Goal: Navigation & Orientation: Find specific page/section

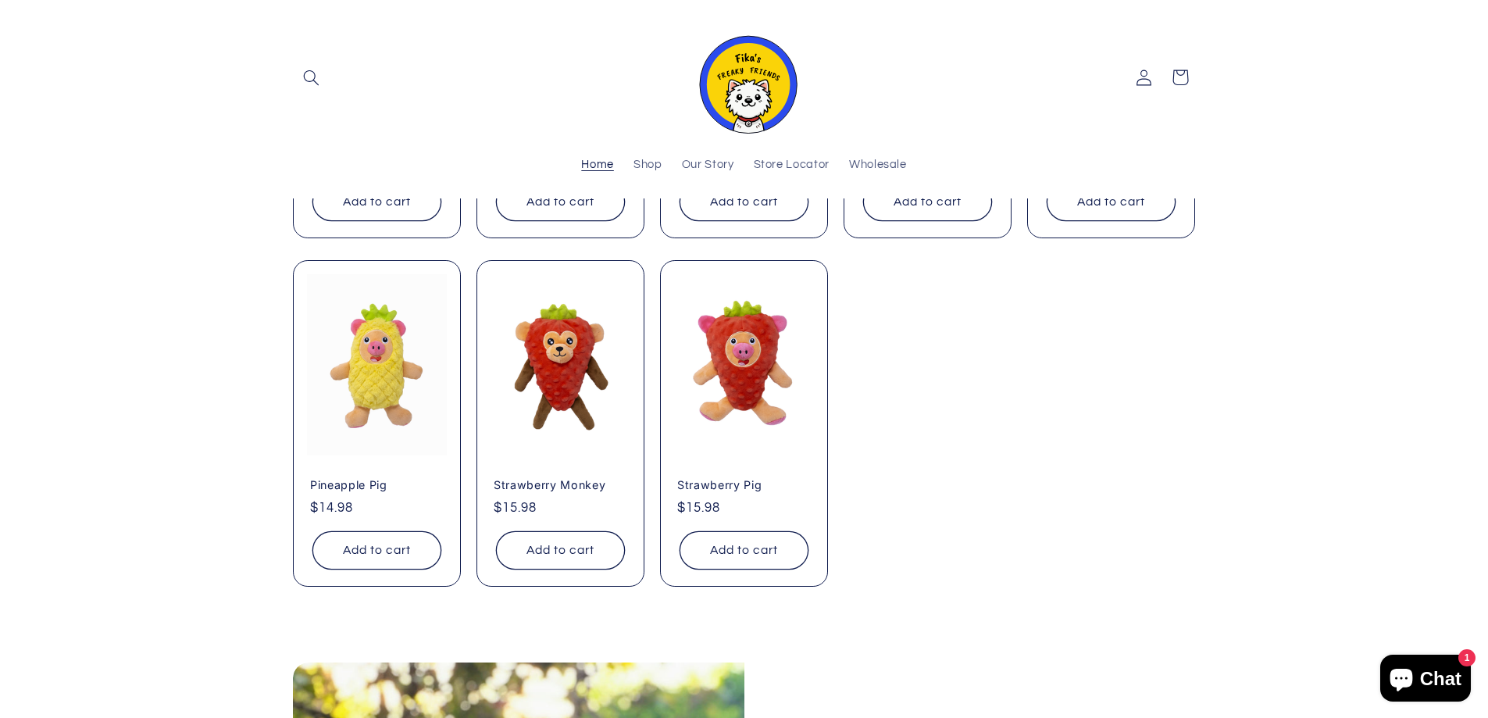
scroll to position [0, 1488]
click at [715, 154] on link "Our Story" at bounding box center [708, 165] width 72 height 34
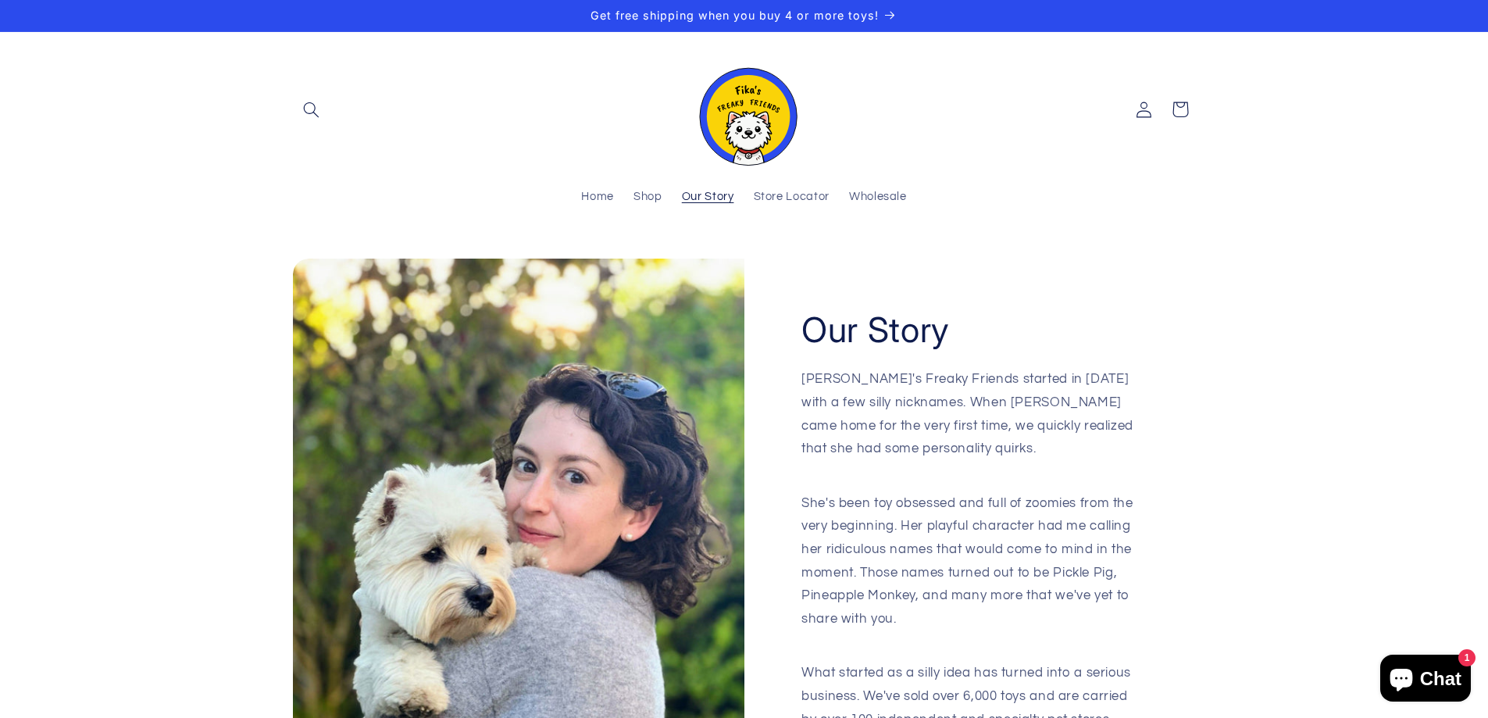
scroll to position [78, 0]
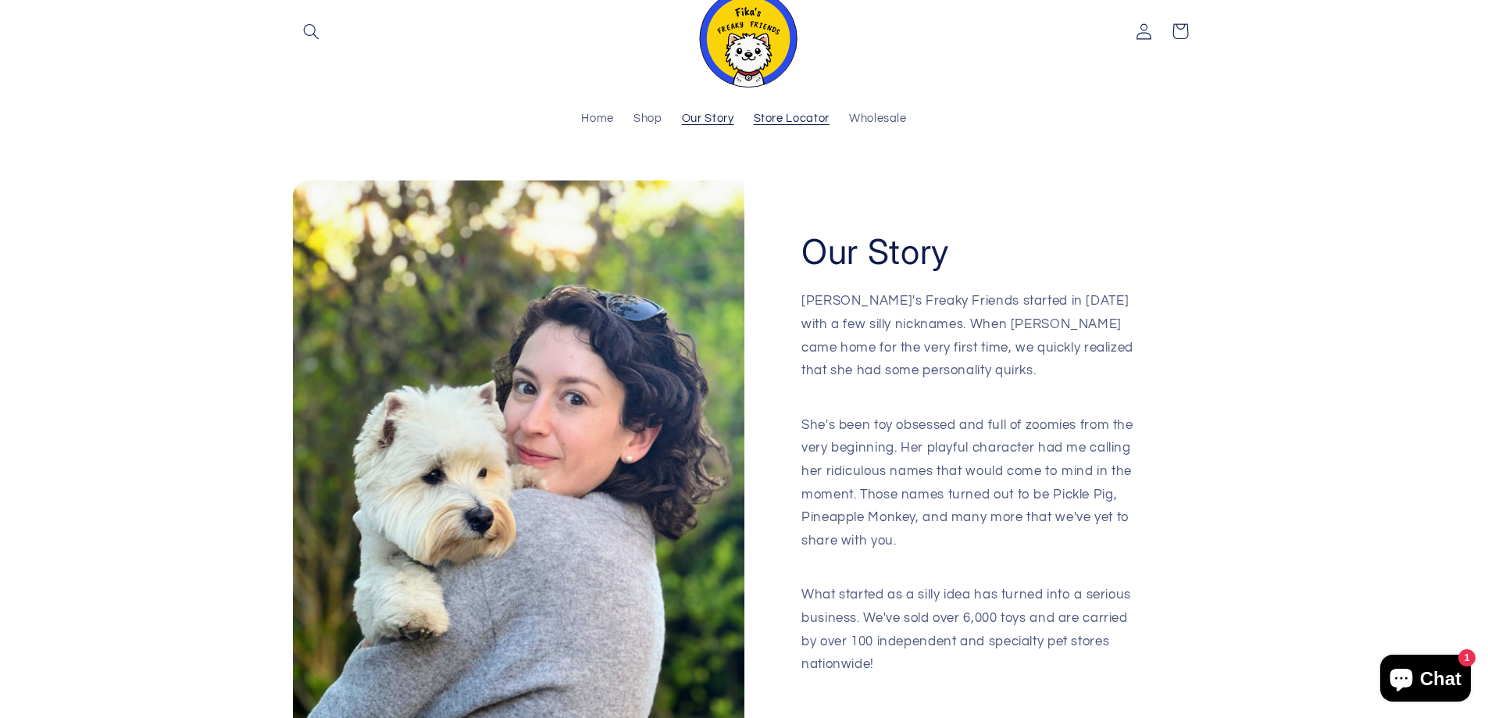
click at [787, 112] on span "Store Locator" at bounding box center [792, 119] width 76 height 15
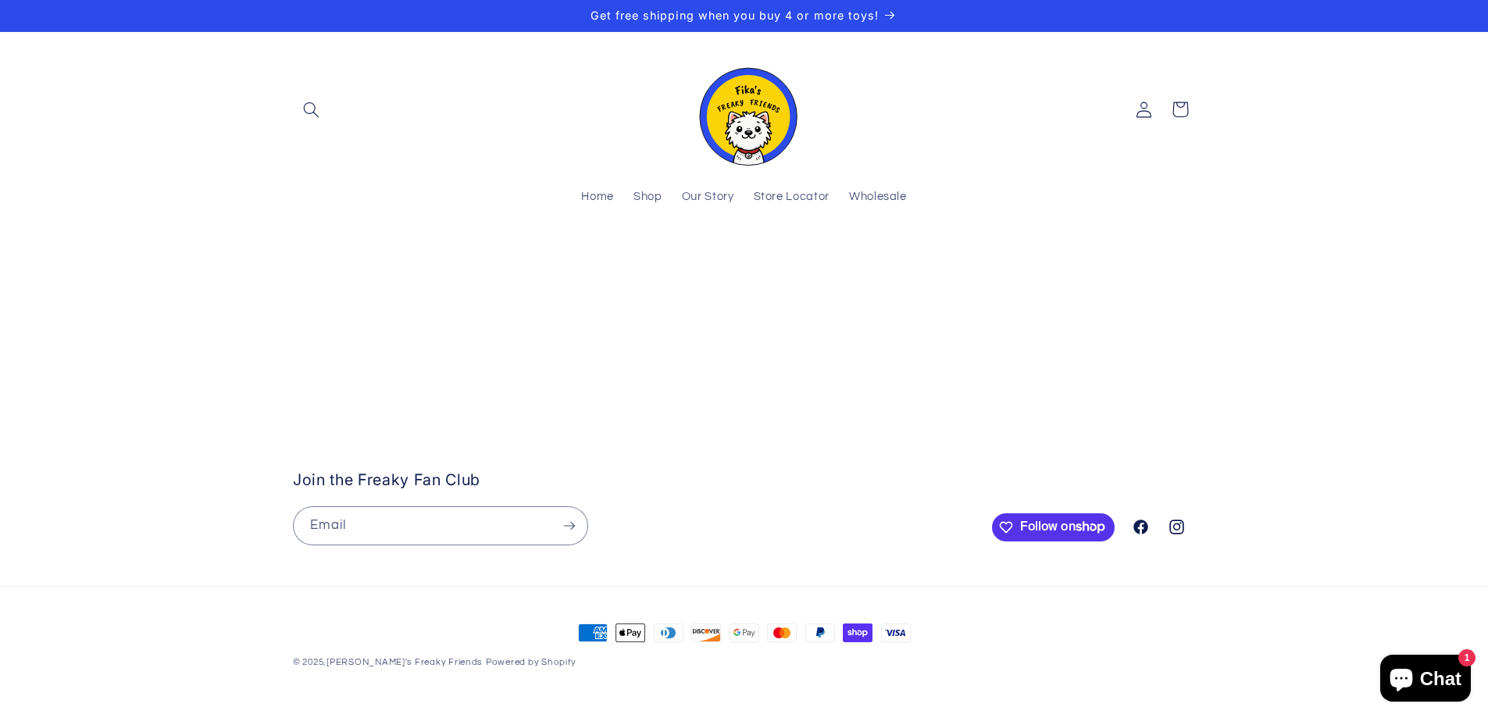
click at [767, 262] on stockist-store-locator at bounding box center [744, 262] width 1488 height 0
drag, startPoint x: 1279, startPoint y: 381, endPoint x: 1107, endPoint y: 343, distance: 176.8
click at [1100, 262] on stockist-store-locator at bounding box center [744, 262] width 1488 height 0
drag, startPoint x: 1036, startPoint y: 681, endPoint x: 1064, endPoint y: 493, distance: 190.3
click at [1064, 262] on stockist-store-locator at bounding box center [744, 262] width 1488 height 0
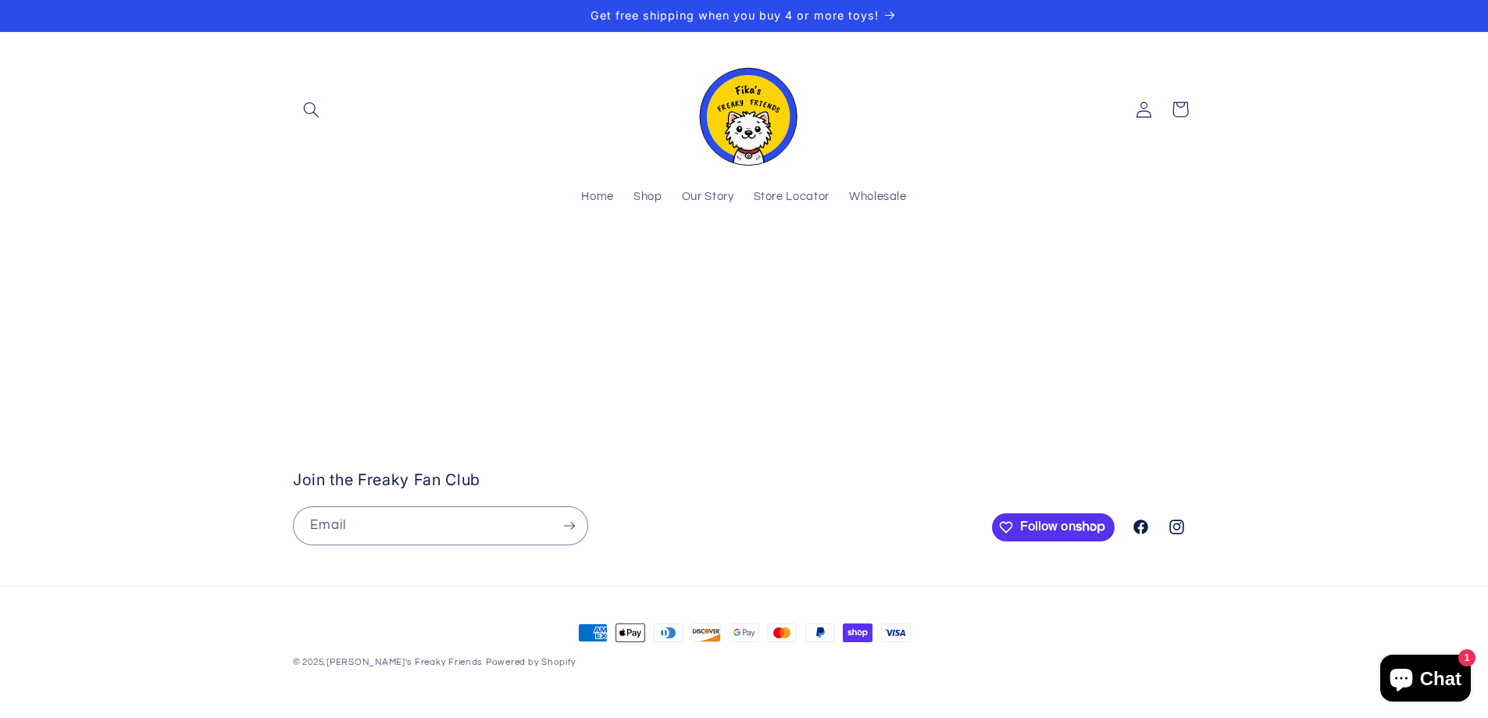
click at [1475, 683] on div "Chat 1" at bounding box center [1425, 678] width 100 height 47
click at [1471, 680] on div "Chat 1" at bounding box center [1425, 678] width 100 height 47
click at [1464, 658] on span "1" at bounding box center [1466, 657] width 17 height 17
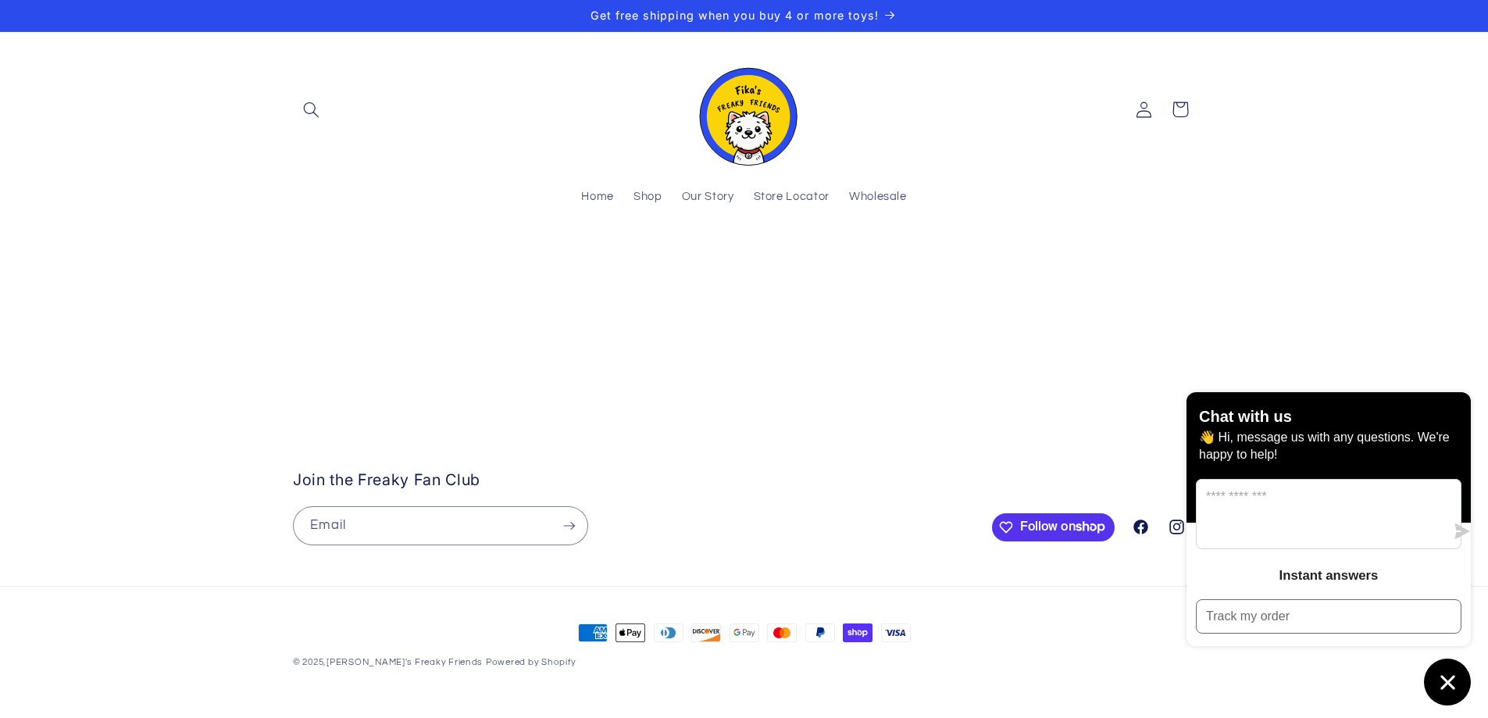
click at [1454, 680] on icon "Chat window" at bounding box center [1448, 682] width 24 height 24
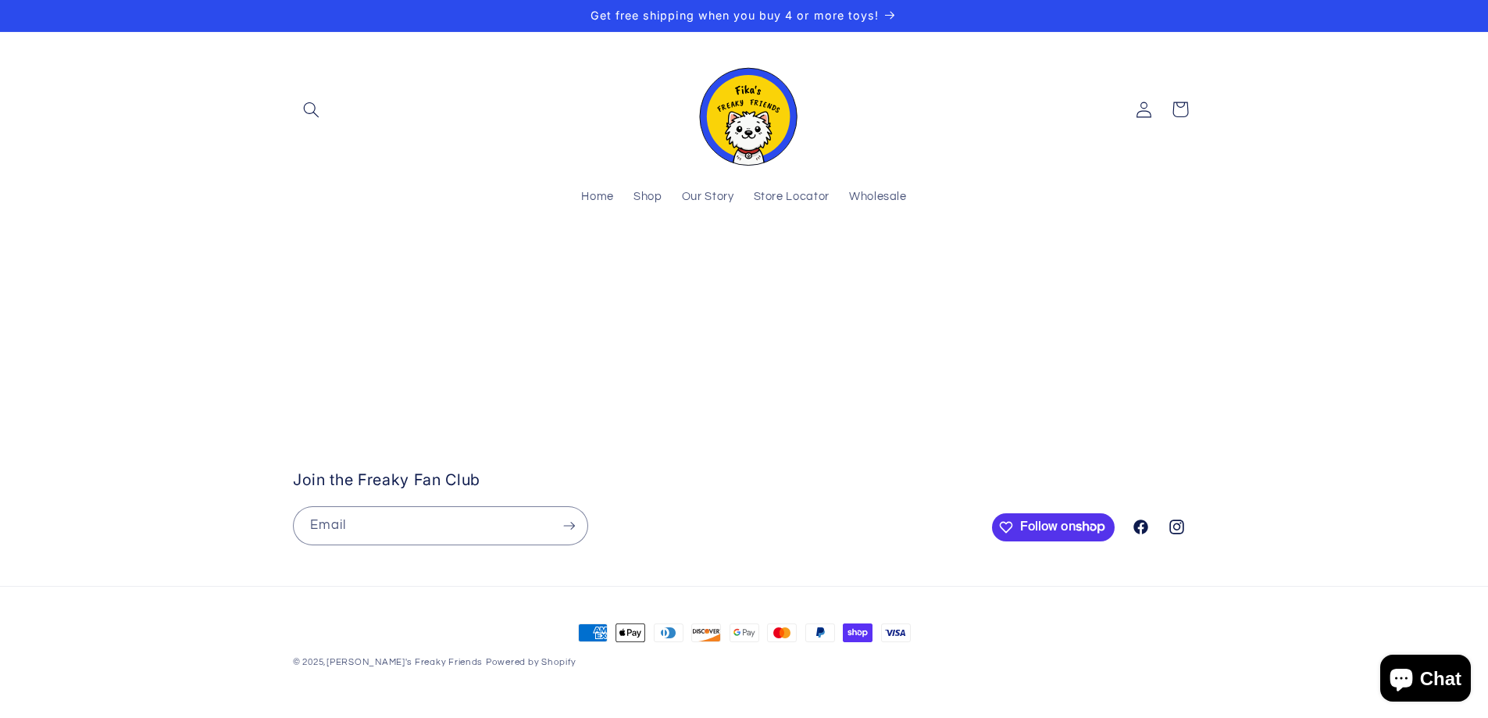
click at [1472, 657] on div "Chat" at bounding box center [1425, 678] width 100 height 47
click at [1473, 679] on div "Chat" at bounding box center [1425, 678] width 100 height 47
click at [1439, 664] on button "Chat" at bounding box center [1425, 678] width 91 height 47
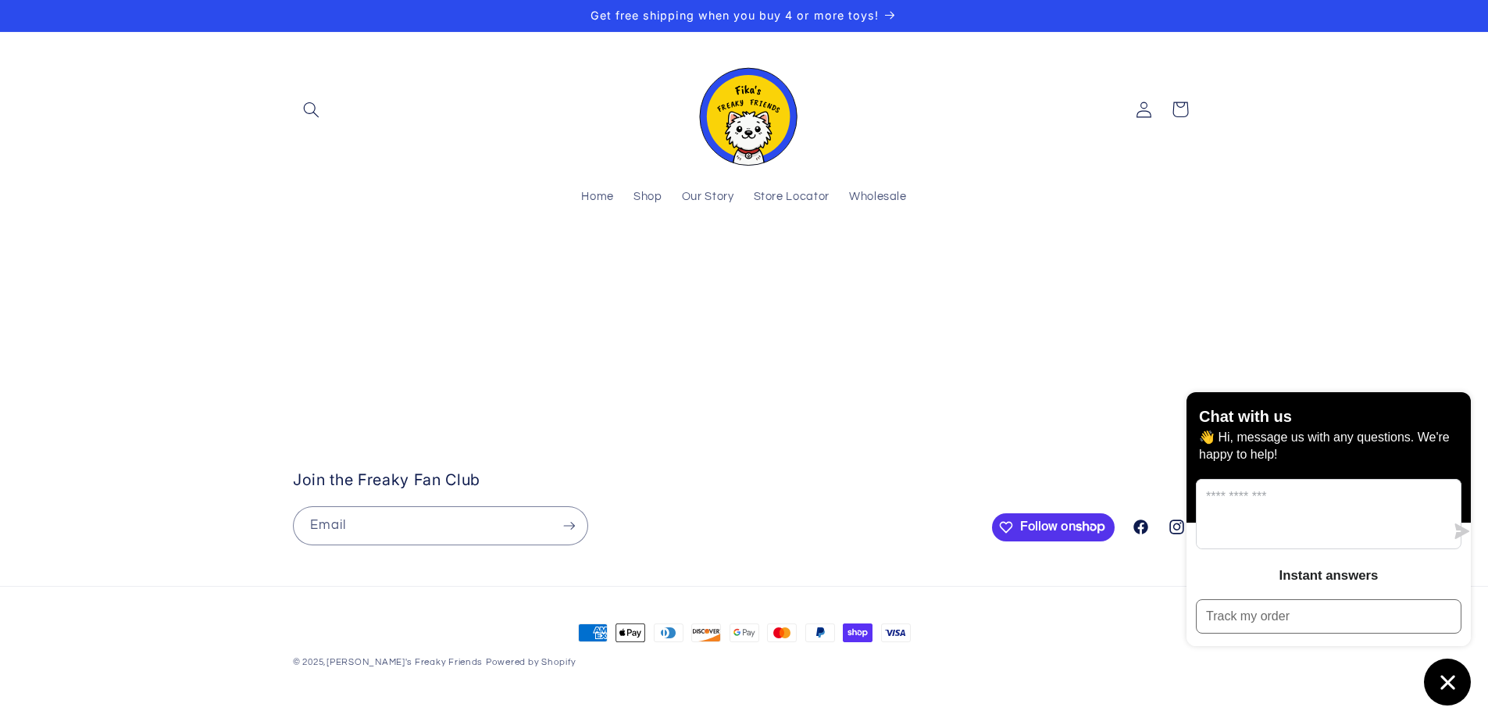
click at [1443, 675] on icon "Chat window" at bounding box center [1448, 682] width 24 height 24
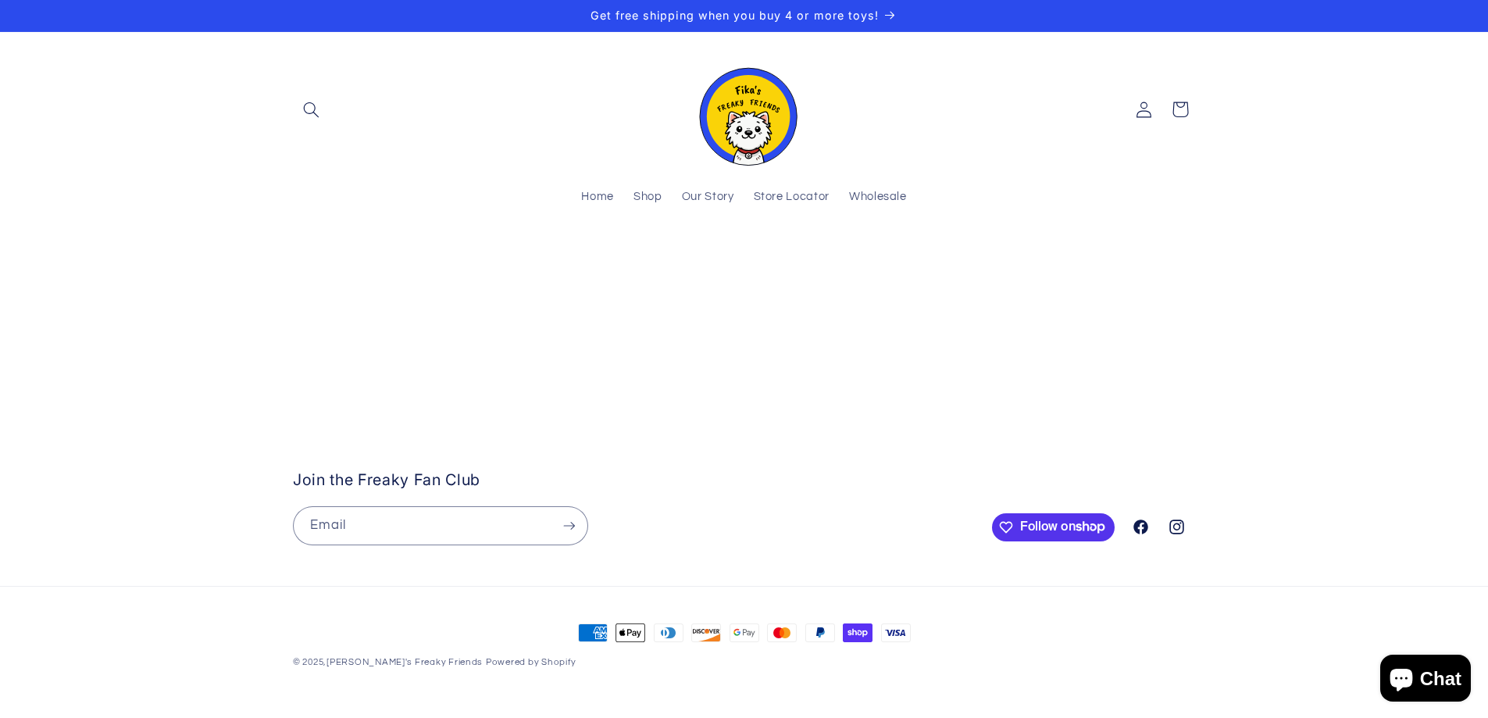
click at [1161, 262] on stockist-store-locator at bounding box center [744, 262] width 1488 height 0
drag, startPoint x: 1133, startPoint y: 457, endPoint x: 1146, endPoint y: 748, distance: 291.6
click at [1146, 717] on html "Skip to content Your cart is empty Continue shopping Have an account? Log in to…" at bounding box center [744, 359] width 1488 height 718
drag, startPoint x: 1297, startPoint y: 380, endPoint x: 890, endPoint y: 576, distance: 450.6
click at [890, 262] on stockist-store-locator at bounding box center [744, 262] width 1488 height 0
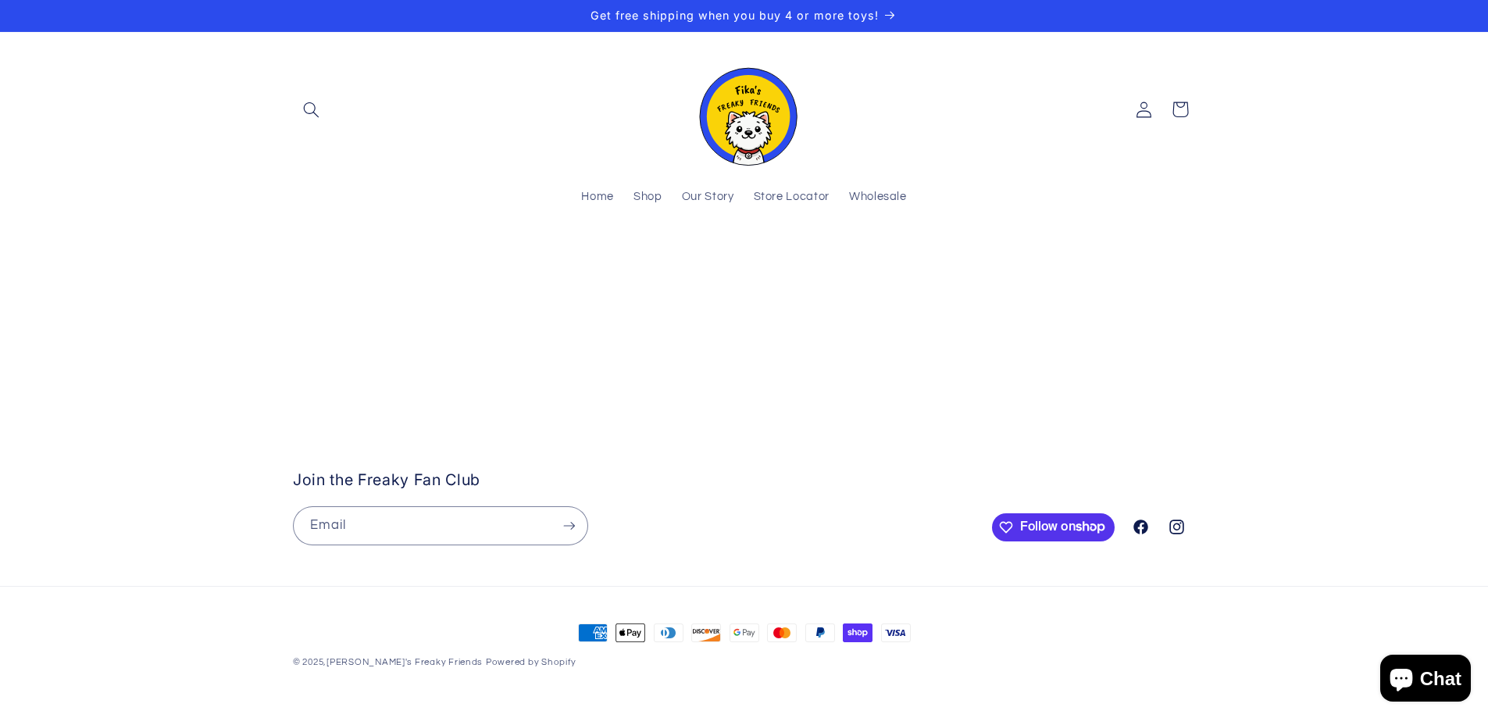
drag, startPoint x: 1134, startPoint y: 476, endPoint x: 1175, endPoint y: 462, distance: 43.0
click at [1175, 262] on stockist-store-locator at bounding box center [744, 262] width 1488 height 0
click at [886, 195] on span "Wholesale" at bounding box center [878, 197] width 58 height 15
